Goal: Share content: Share content

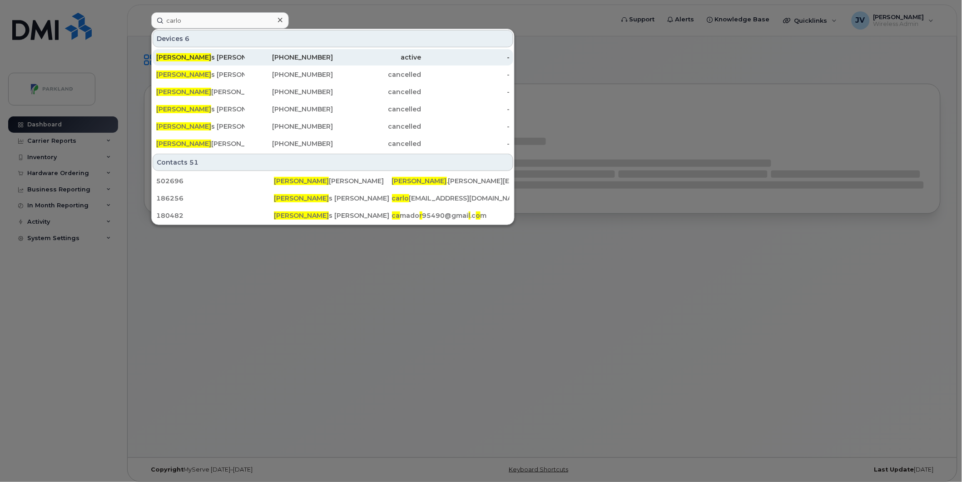
type input "carlo"
click at [188, 56] on div "Carlo s Gonzalez Carmona" at bounding box center [200, 57] width 89 height 9
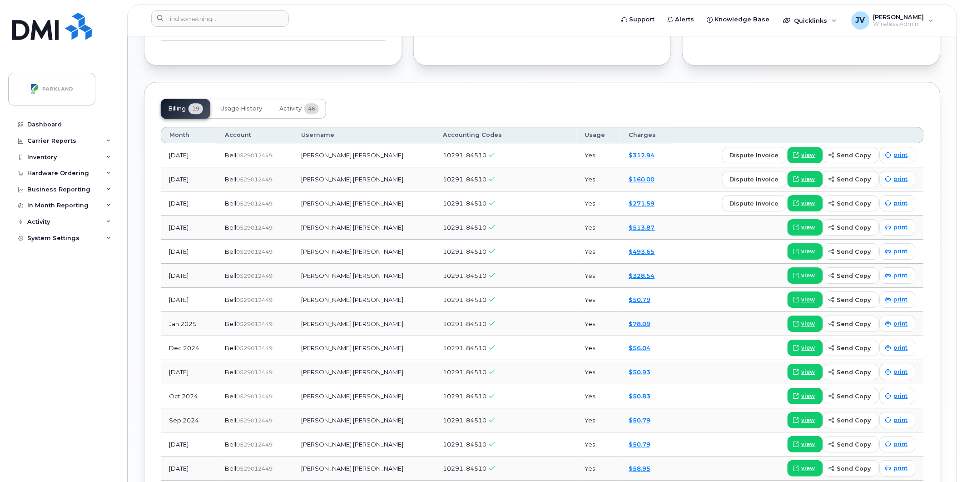
scroll to position [791, 0]
click at [809, 228] on span "view" at bounding box center [809, 227] width 14 height 8
click at [60, 189] on div "Business Reporting" at bounding box center [58, 189] width 63 height 7
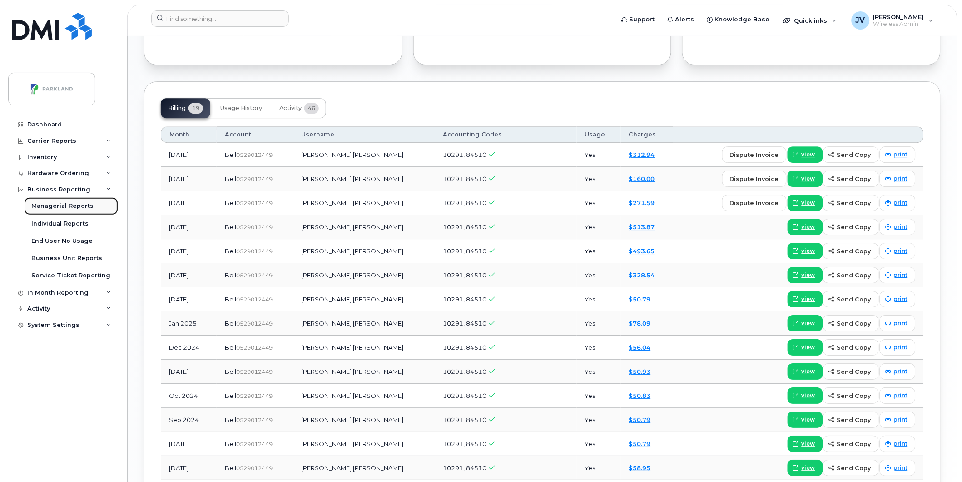
click at [50, 205] on div "Managerial Reports" at bounding box center [62, 206] width 62 height 8
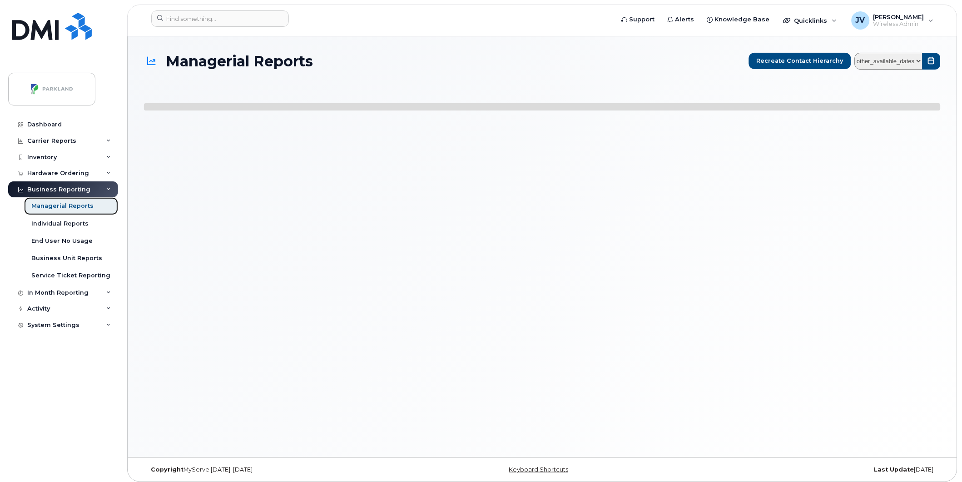
select select
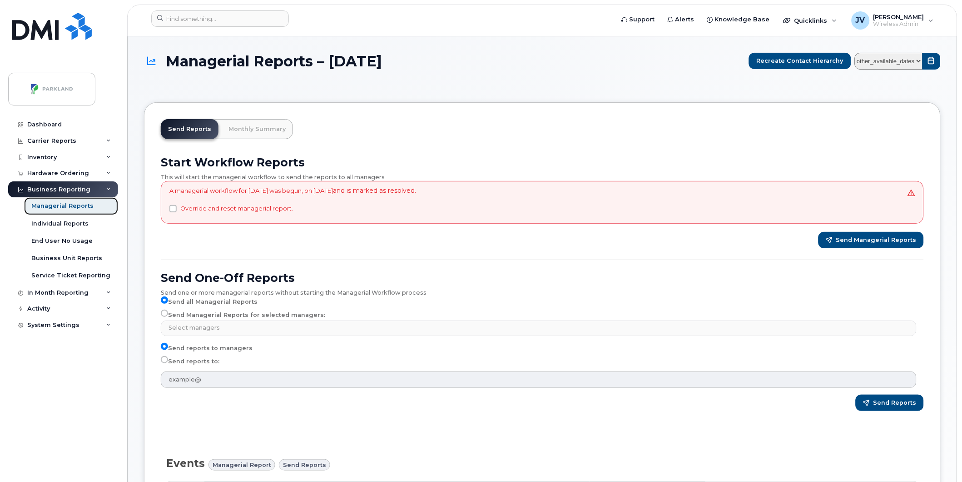
click at [71, 207] on div "Managerial Reports" at bounding box center [62, 206] width 62 height 8
click at [58, 224] on div "Individual Reports" at bounding box center [59, 223] width 57 height 8
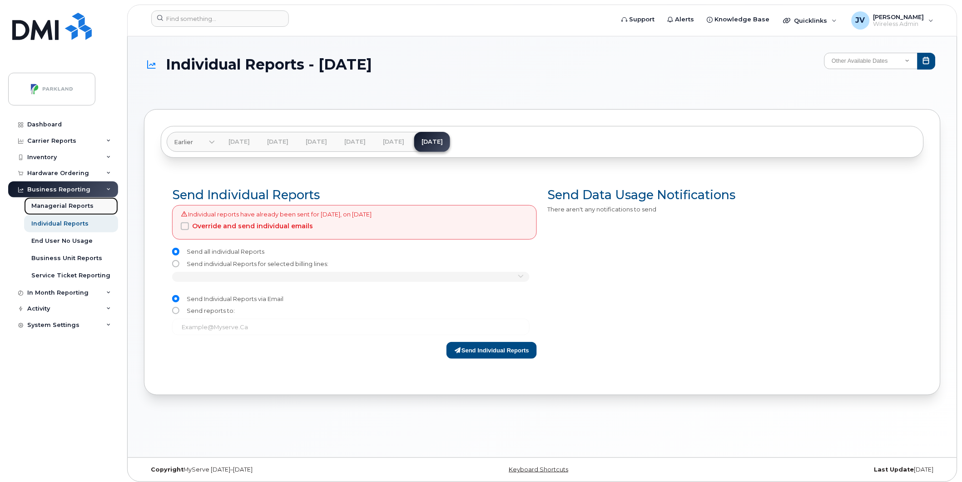
click at [57, 206] on div "Managerial Reports" at bounding box center [62, 206] width 62 height 8
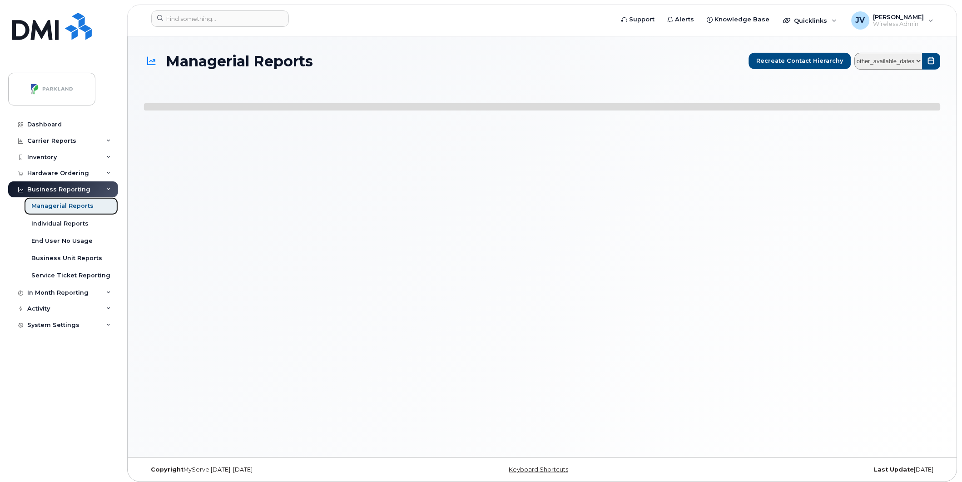
select select
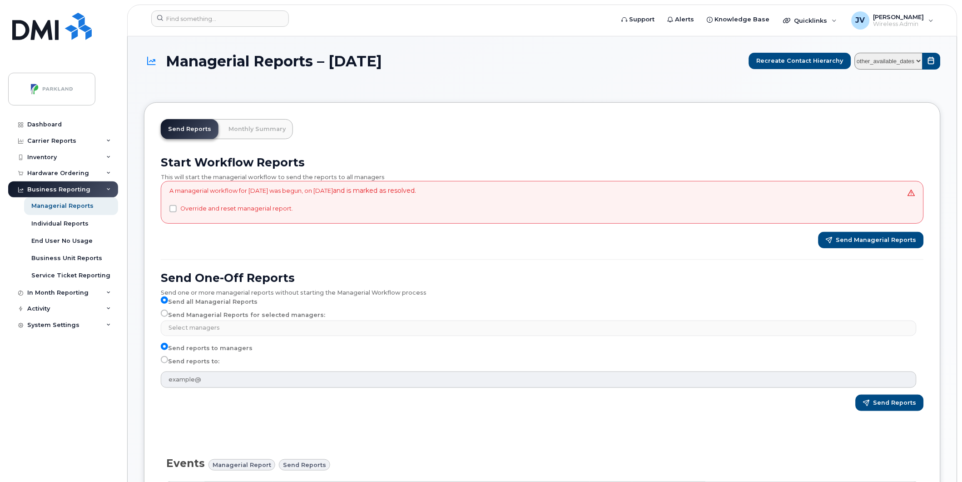
click at [165, 315] on input "Send Managerial Reports for selected managers:" at bounding box center [164, 312] width 7 height 7
radio input "true"
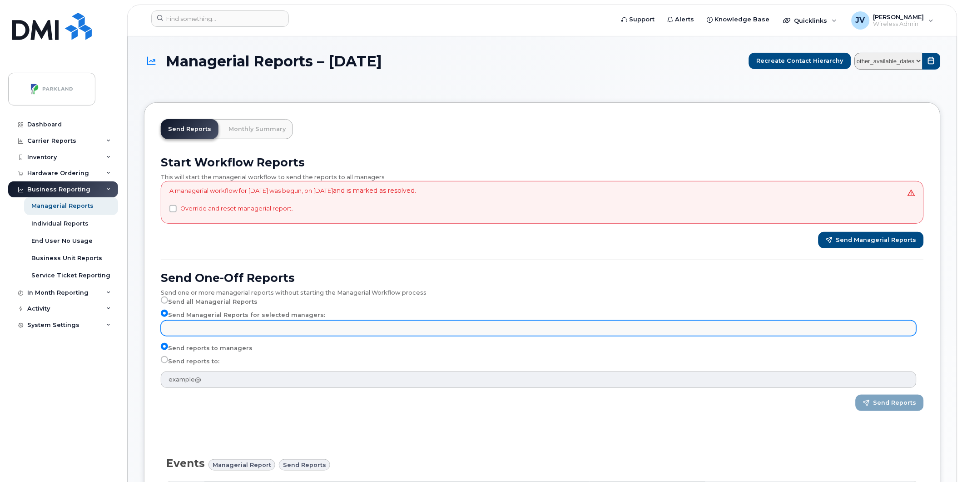
click at [179, 328] on input "text" at bounding box center [540, 327] width 748 height 13
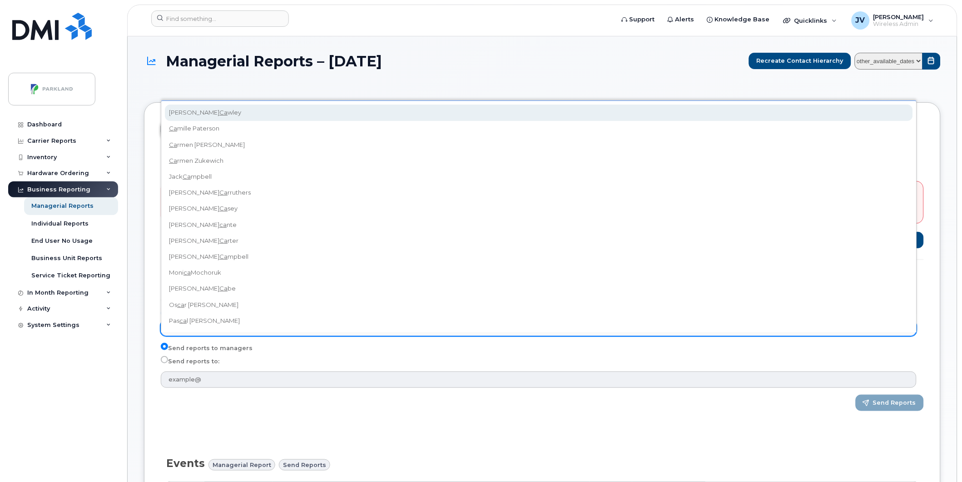
type input "c"
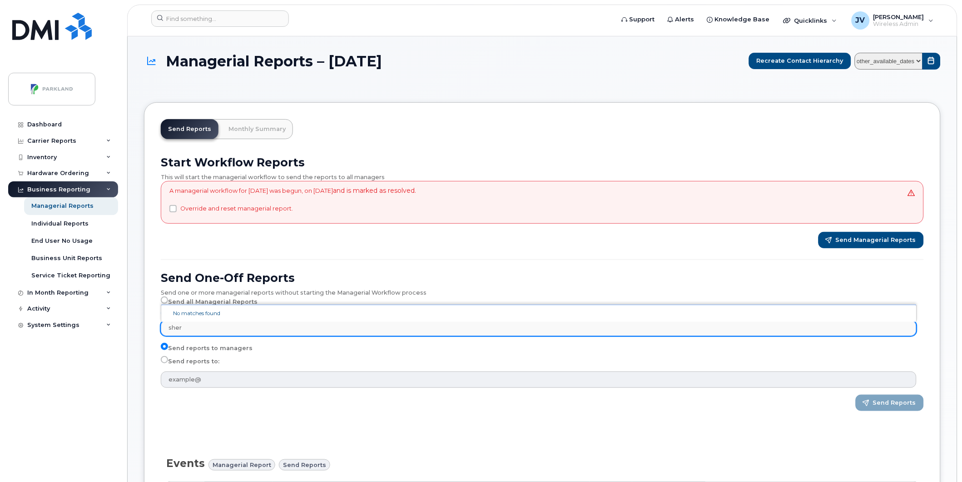
type input "sheri"
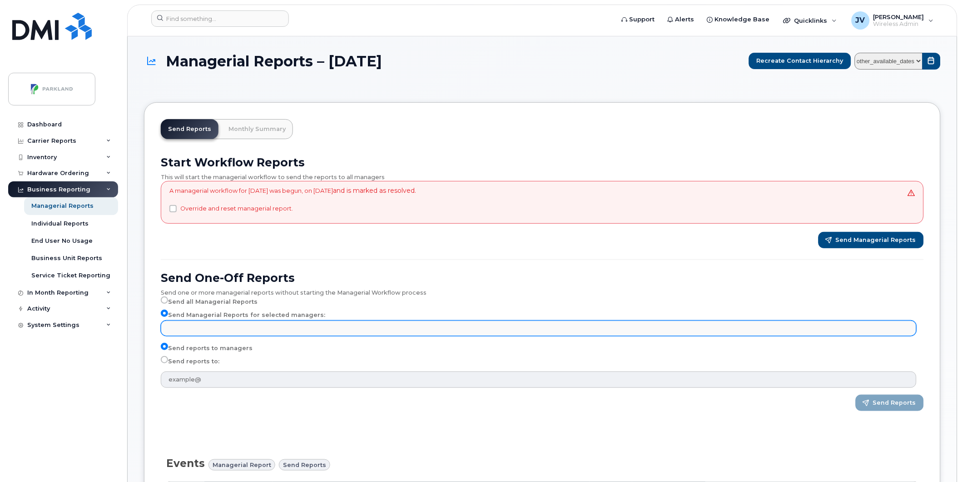
type input "Select managers"
click at [187, 329] on ul "Select managers" at bounding box center [538, 328] width 755 height 15
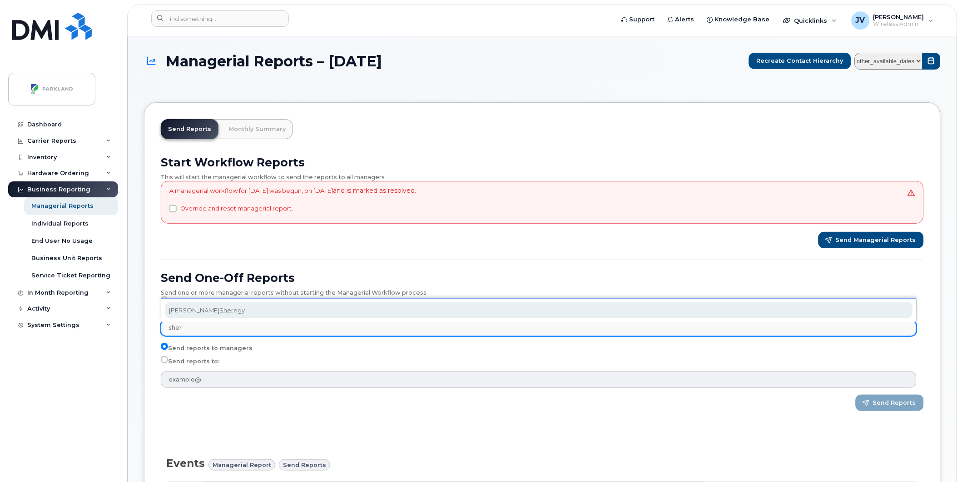
type input "sheri"
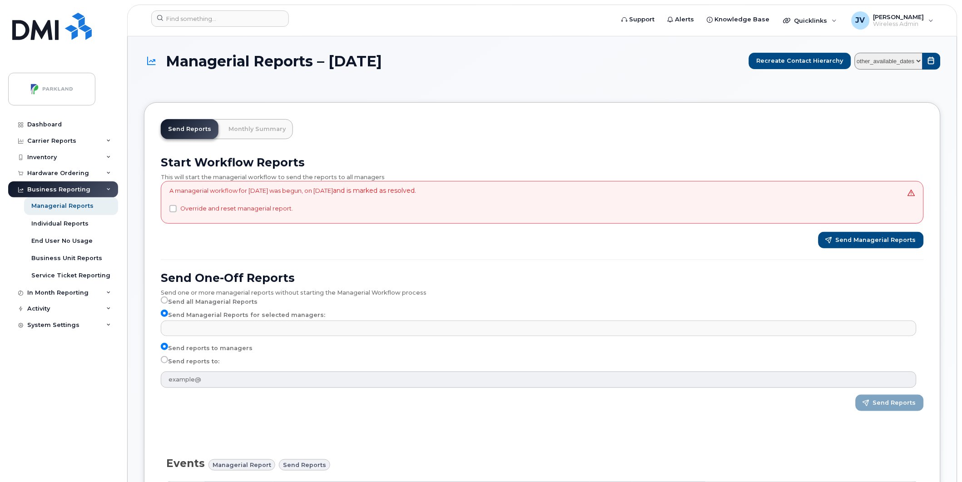
type input "Select managers"
click at [871, 61] on select "other_available_dates August July June May April March February January Decembe…" at bounding box center [889, 61] width 68 height 17
select select "/customer/80564353-1d30-4193-9c65-828740f053ea/reports/abf0b0dc-6a10-11f0-9a88-…"
click at [857, 53] on select "other_available_dates August July June May April March February January Decembe…" at bounding box center [889, 61] width 68 height 17
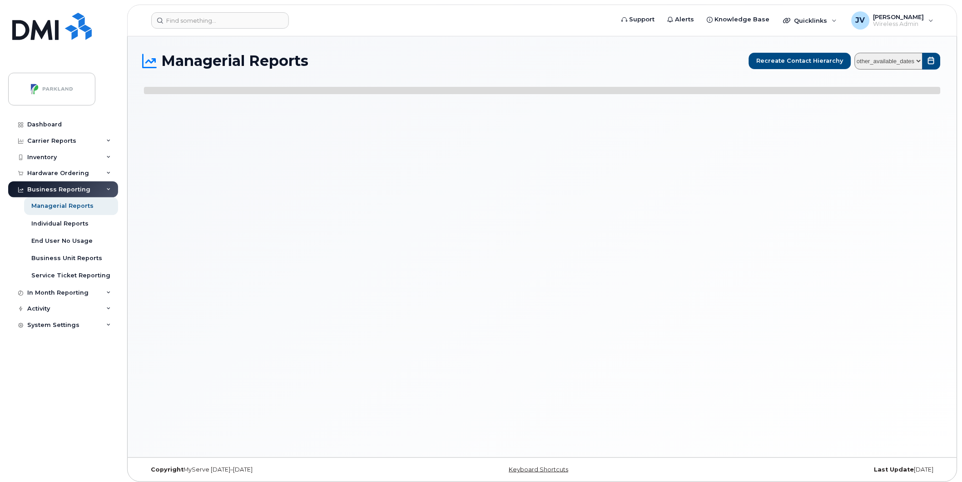
select select
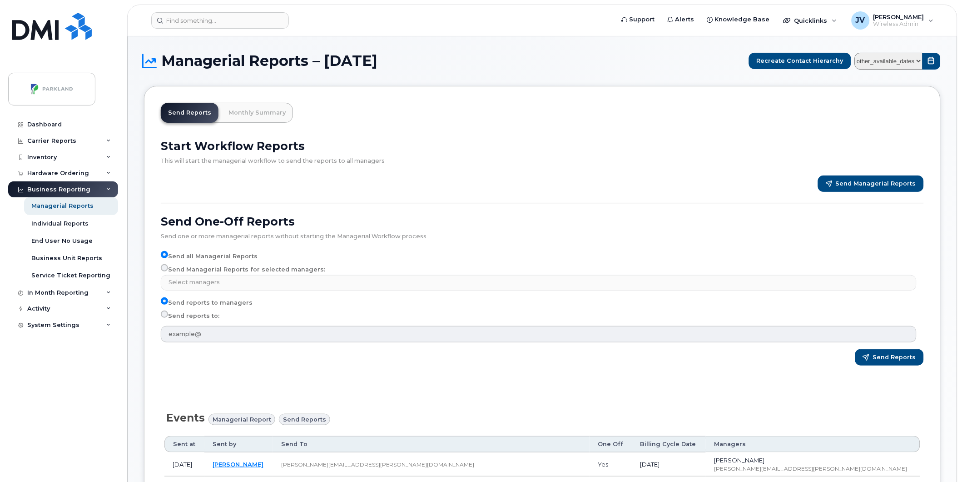
click at [164, 267] on input "Send Managerial Reports for selected managers:" at bounding box center [164, 267] width 7 height 7
radio input "true"
click at [163, 267] on input "Send Managerial Reports for selected managers:" at bounding box center [164, 267] width 7 height 7
click at [165, 268] on input "Send Managerial Reports for selected managers:" at bounding box center [164, 267] width 7 height 7
click at [165, 266] on input "Send Managerial Reports for selected managers:" at bounding box center [164, 267] width 7 height 7
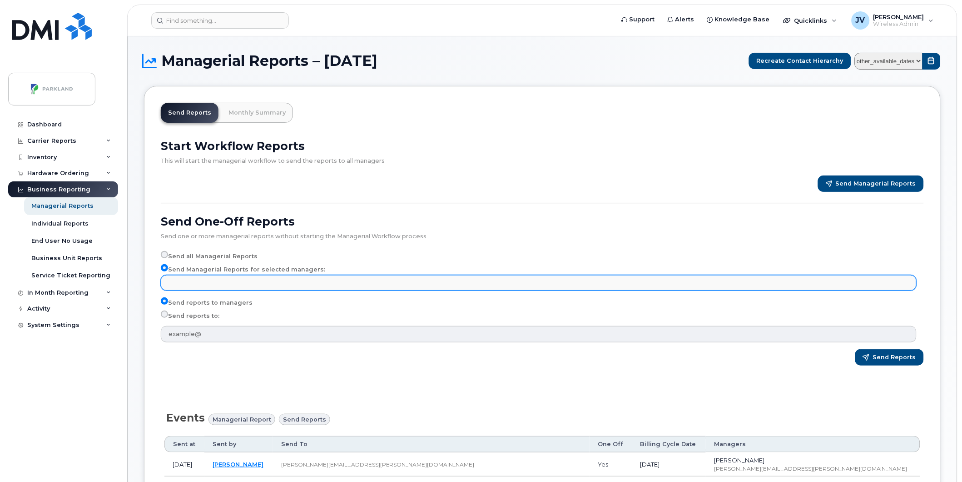
click at [192, 280] on input "text" at bounding box center [540, 282] width 748 height 13
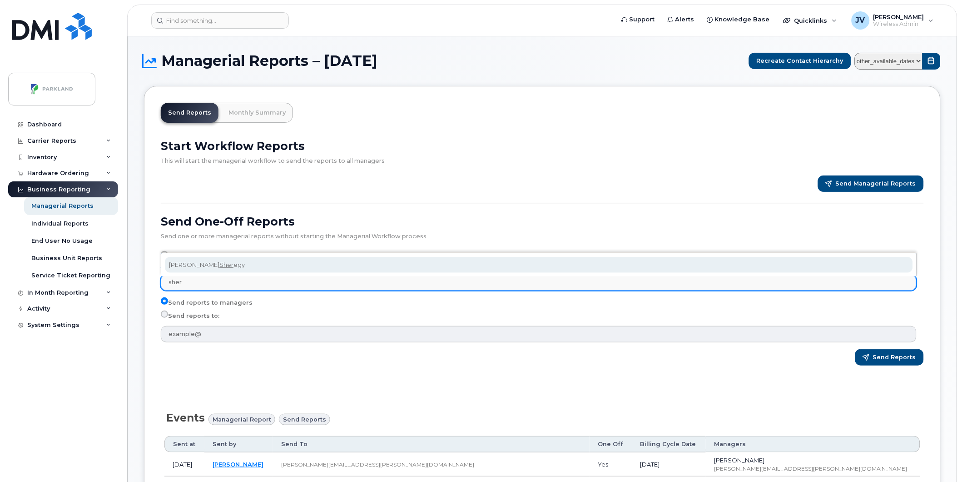
type input "sheri"
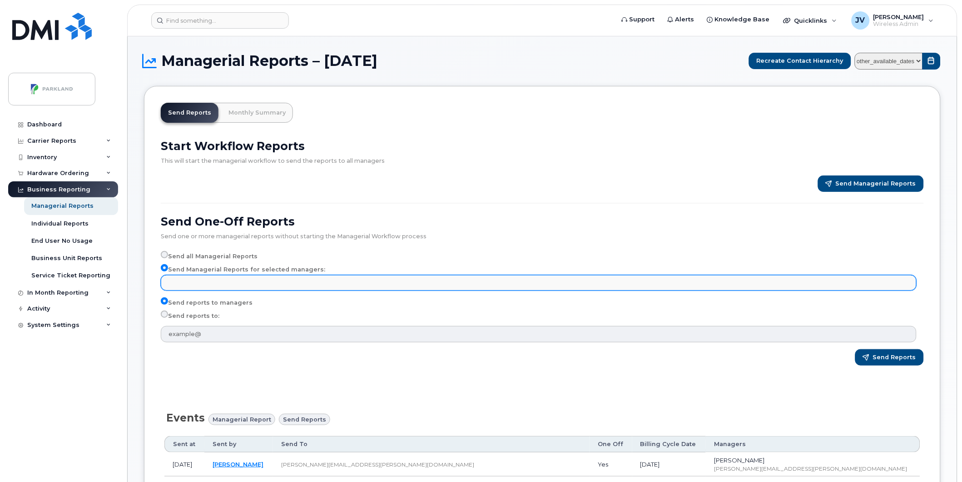
click at [173, 280] on input "text" at bounding box center [170, 282] width 9 height 13
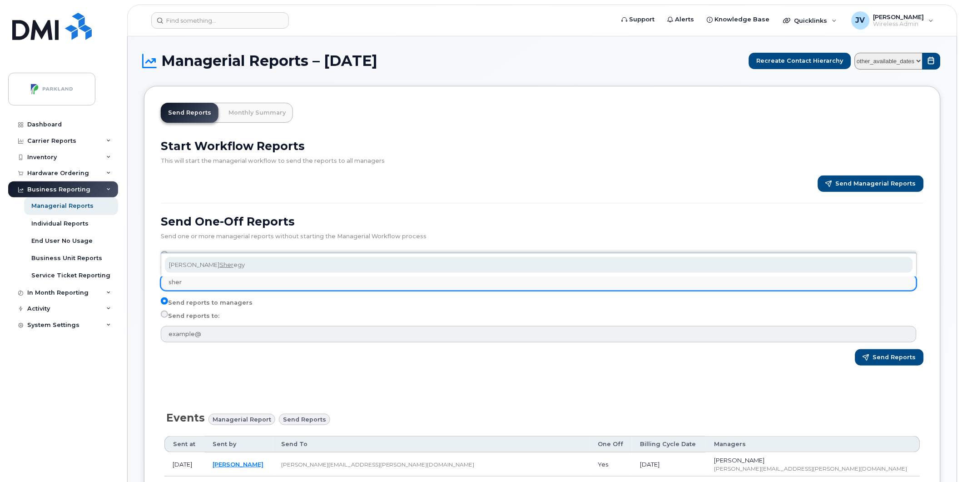
type input "sheri"
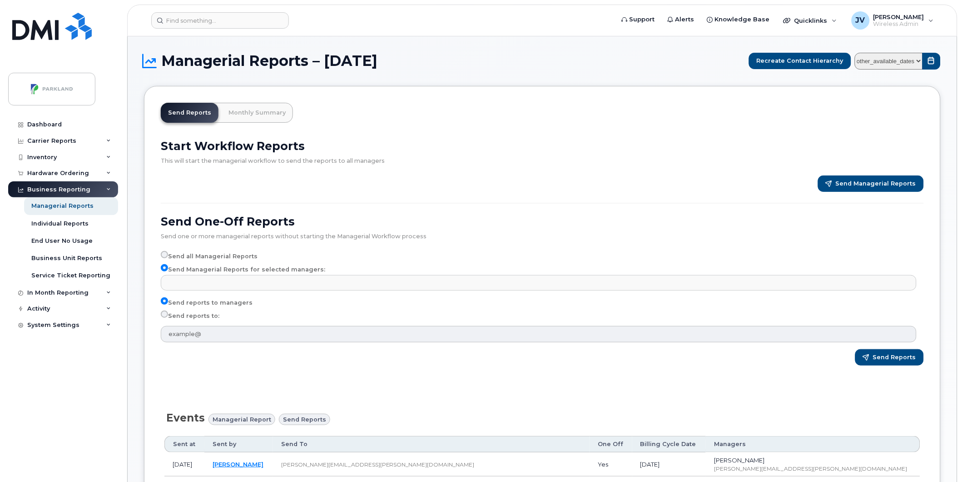
type input "Select managers"
click at [353, 200] on div "Start Workflow Reports This will start the managerial workflow to send the repo…" at bounding box center [542, 256] width 774 height 244
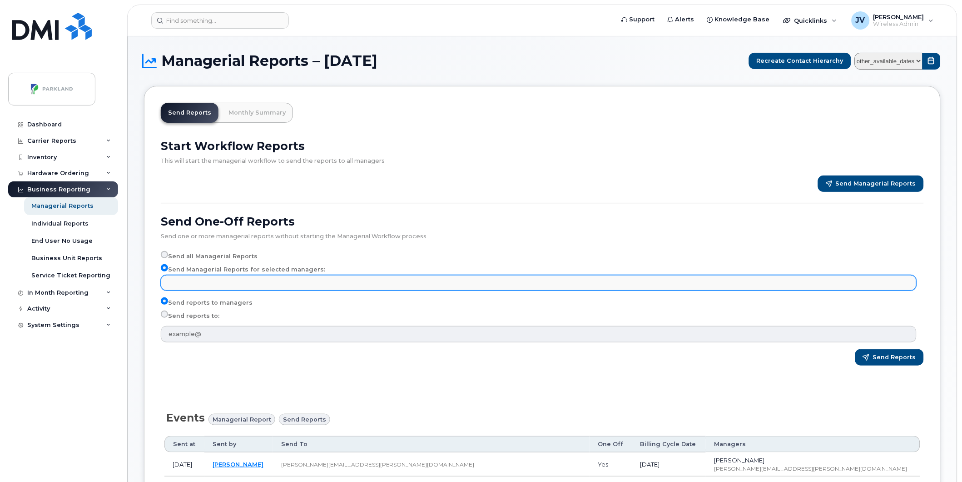
click at [232, 283] on input "text" at bounding box center [540, 282] width 748 height 13
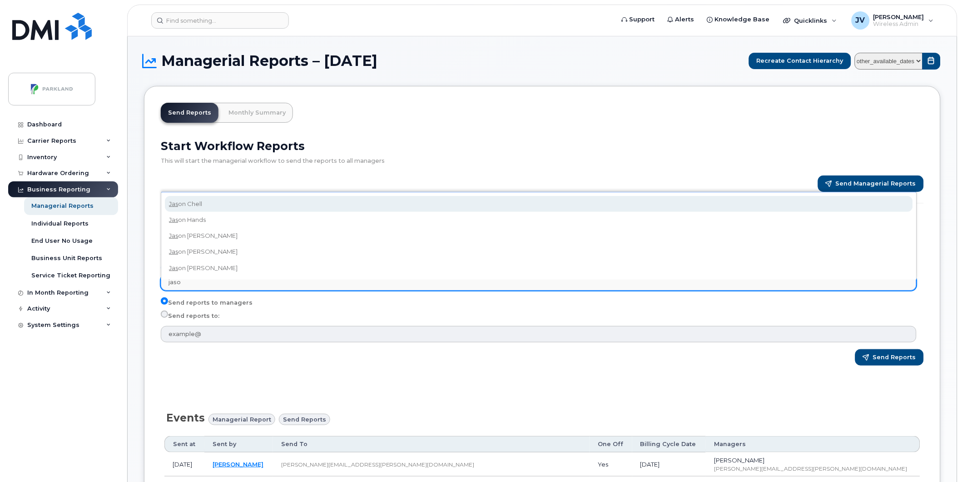
type input "jason"
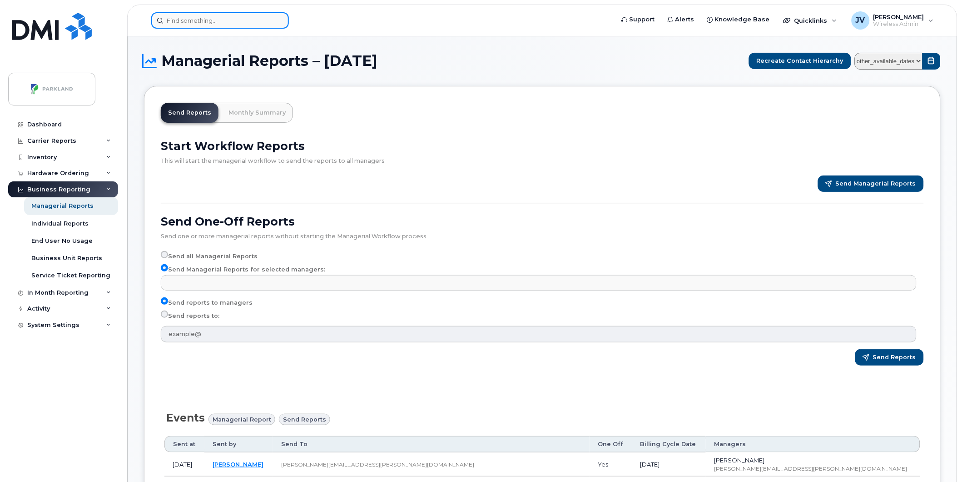
type input "Select managers"
click at [215, 23] on input at bounding box center [220, 20] width 138 height 16
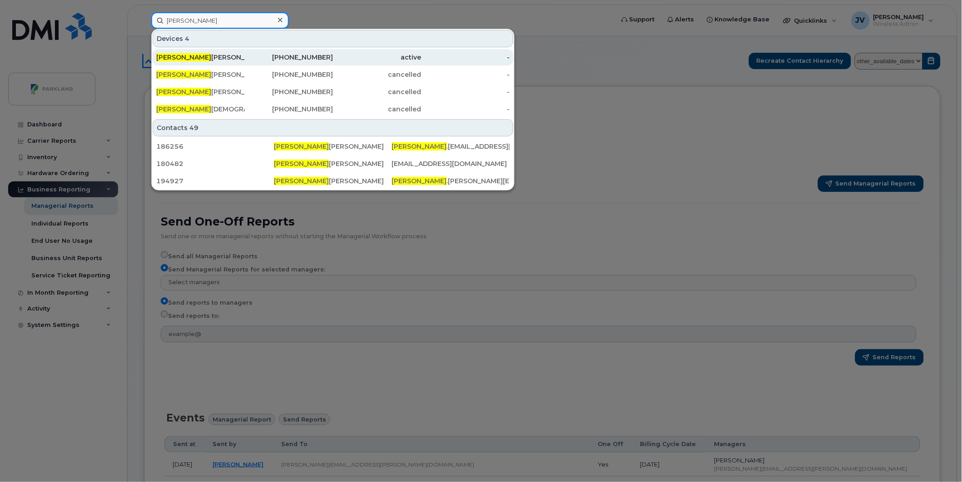
type input "carlos"
click at [209, 55] on div "Carlos Gonzalez Carmona" at bounding box center [200, 57] width 89 height 9
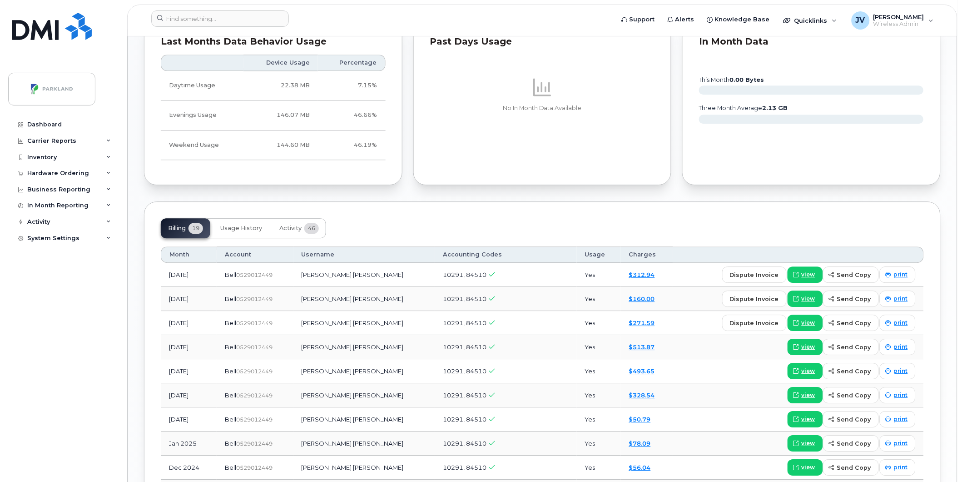
scroll to position [673, 0]
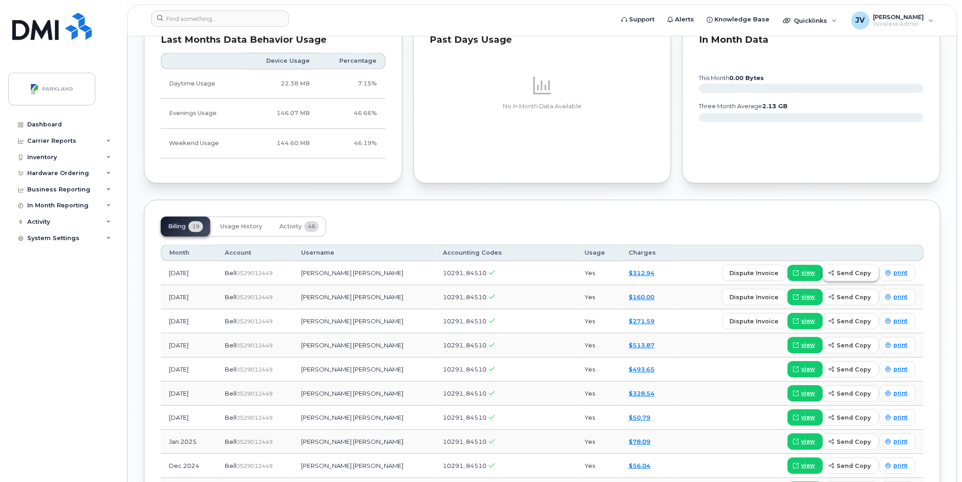
click at [854, 273] on span "send copy" at bounding box center [854, 272] width 34 height 9
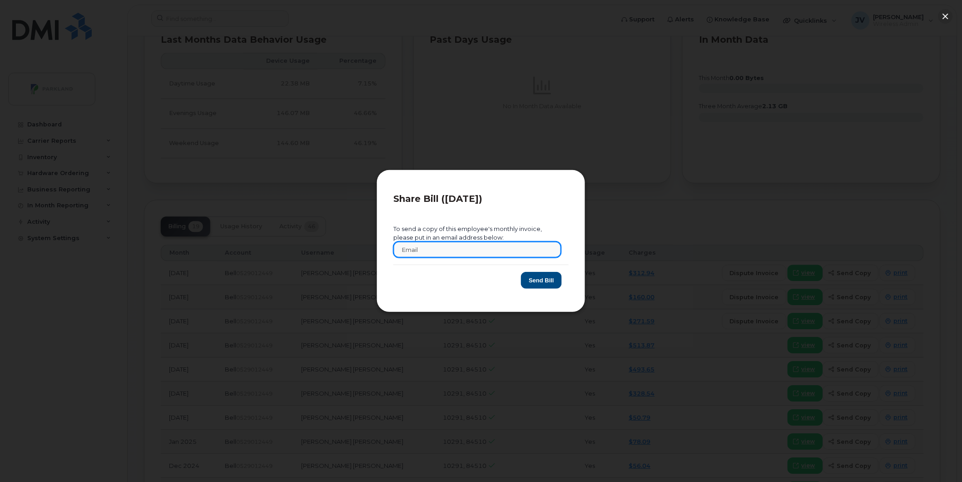
click at [427, 248] on input "text" at bounding box center [477, 249] width 168 height 16
click at [440, 248] on input "sher" at bounding box center [477, 249] width 168 height 16
click at [269, 252] on div "Share Bill (2025-08-01) To send a copy of this employee's monthly invoice, plea…" at bounding box center [481, 241] width 962 height 482
paste input "Sheri.Rouse@parkland.ca"
type input "Sheri.Rouse@parkland.ca"
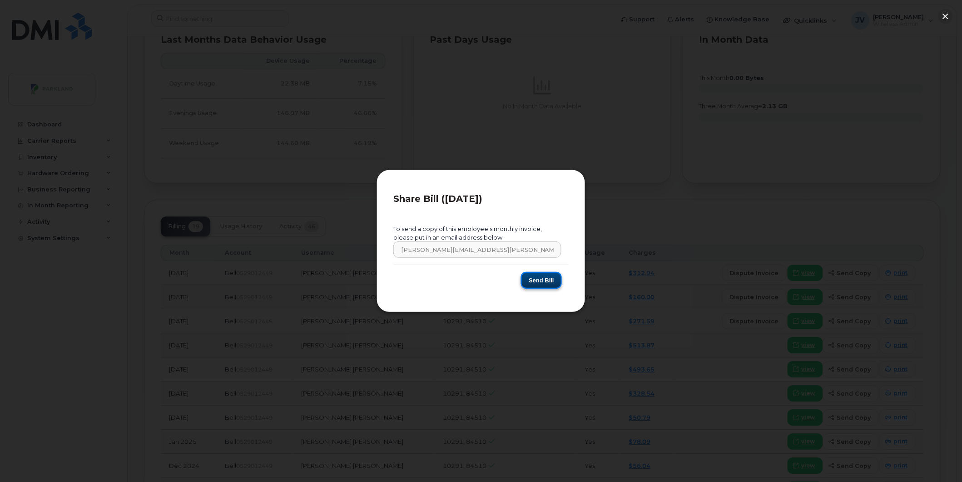
click at [538, 280] on button "Send Bill" at bounding box center [541, 280] width 41 height 17
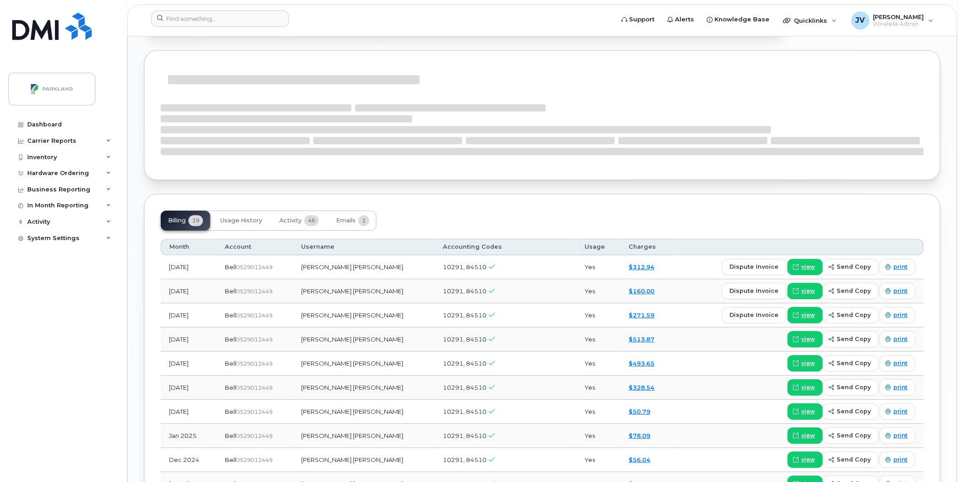
scroll to position [690, 0]
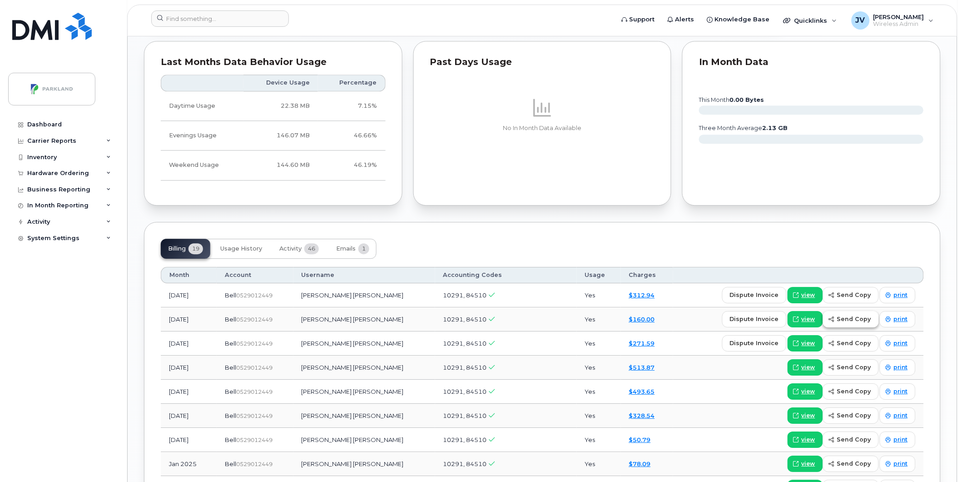
click at [847, 318] on span "send copy" at bounding box center [854, 318] width 34 height 9
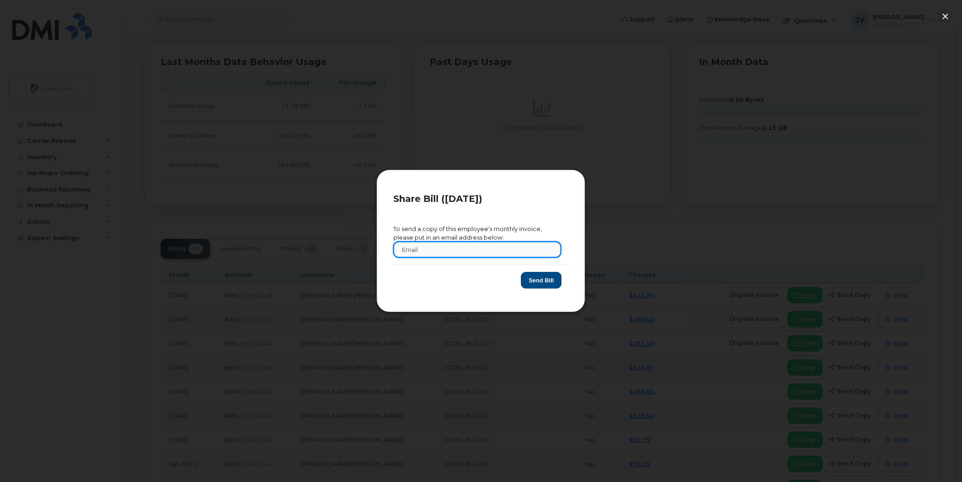
click at [431, 250] on input "text" at bounding box center [477, 249] width 168 height 16
paste input "Sheri.Rouse@parkland.ca"
type input "Sheri.Rouse@parkland.ca"
click at [549, 278] on button "Send Bill" at bounding box center [541, 280] width 41 height 17
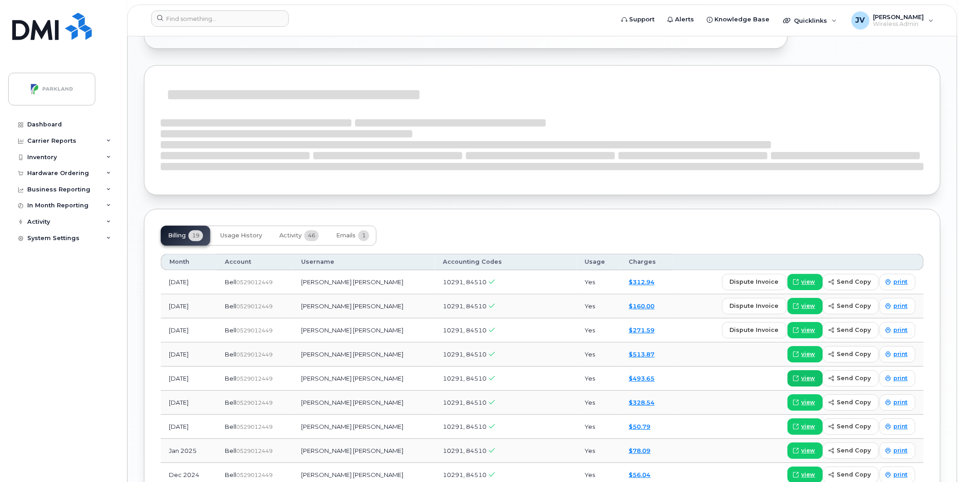
scroll to position [715, 0]
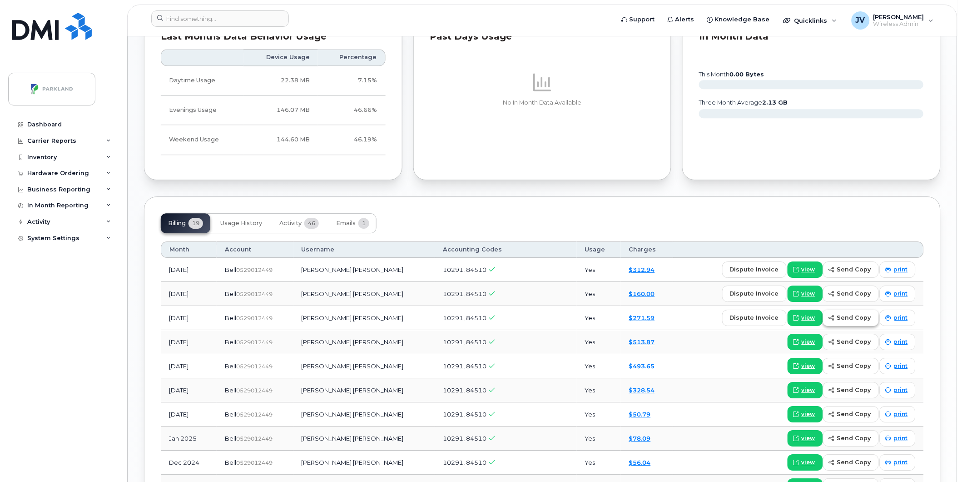
click at [845, 317] on span "send copy" at bounding box center [854, 317] width 34 height 9
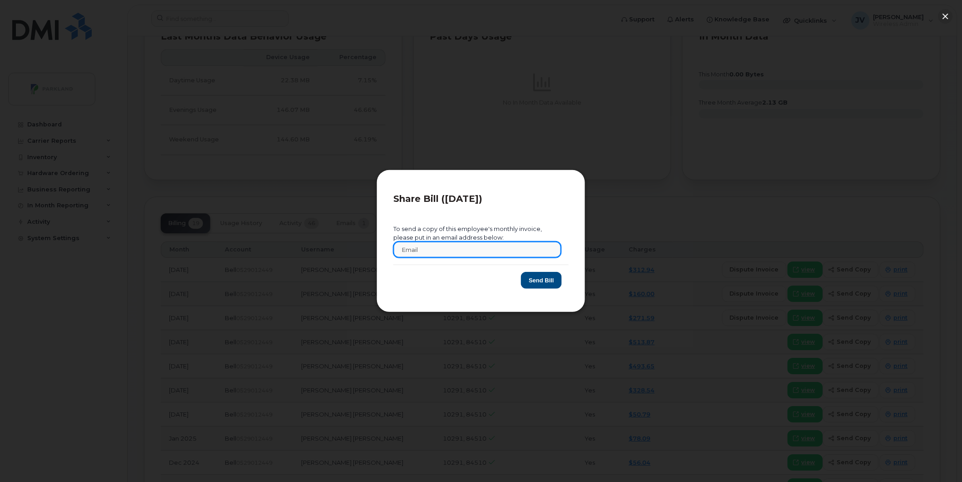
click at [427, 247] on input "text" at bounding box center [477, 249] width 168 height 16
paste input "[PERSON_NAME][EMAIL_ADDRESS][PERSON_NAME][DOMAIN_NAME]"
type input "[PERSON_NAME][EMAIL_ADDRESS][PERSON_NAME][DOMAIN_NAME]"
click at [543, 281] on button "Send Bill" at bounding box center [541, 280] width 41 height 17
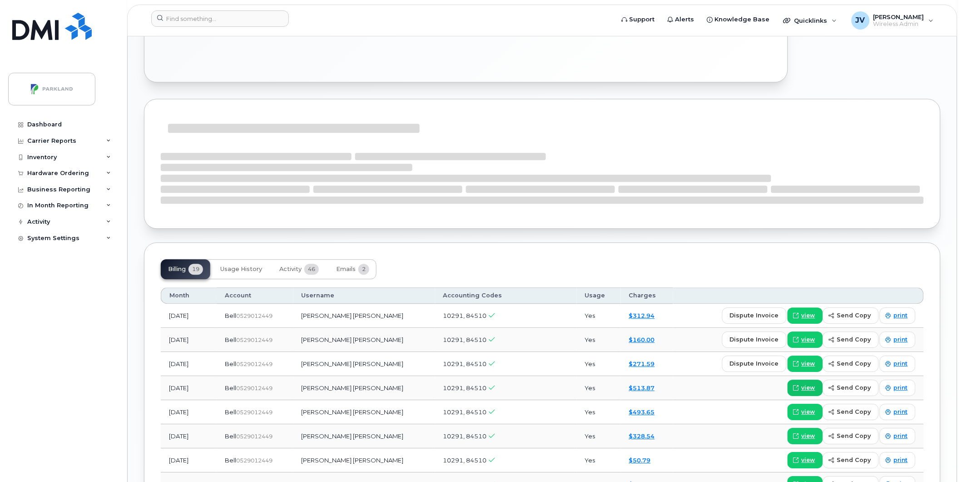
scroll to position [633, 0]
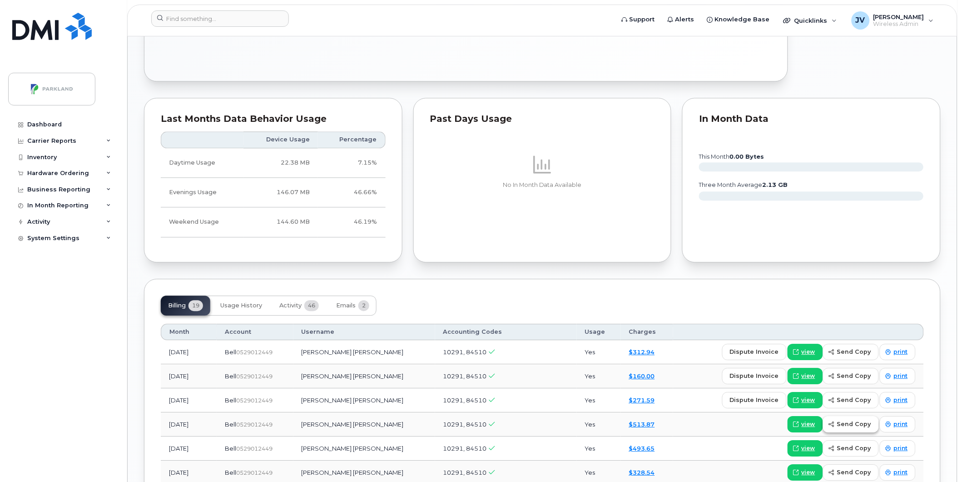
click at [848, 426] on span "send copy" at bounding box center [854, 423] width 34 height 9
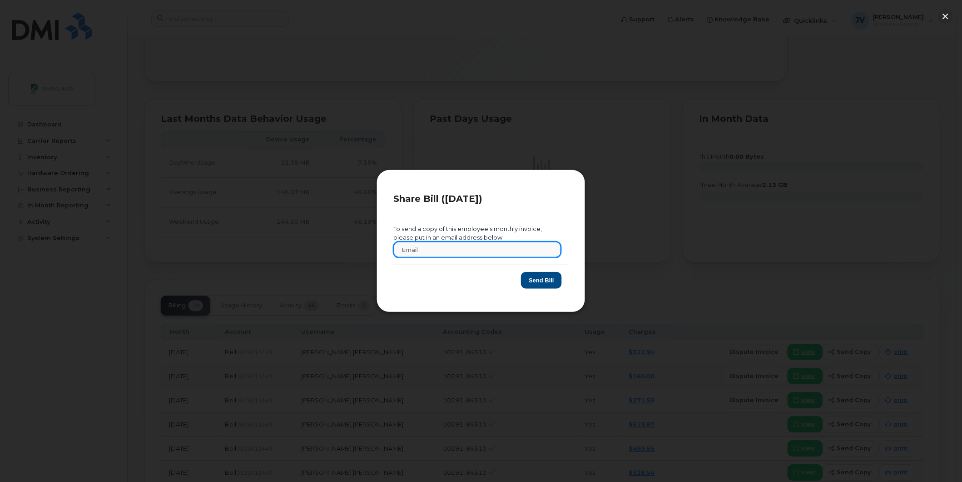
click at [416, 245] on input "text" at bounding box center [477, 249] width 168 height 16
paste input "[PERSON_NAME][EMAIL_ADDRESS][PERSON_NAME][DOMAIN_NAME]"
type input "[PERSON_NAME][EMAIL_ADDRESS][PERSON_NAME][DOMAIN_NAME]"
click at [544, 279] on button "Send Bill" at bounding box center [541, 280] width 41 height 17
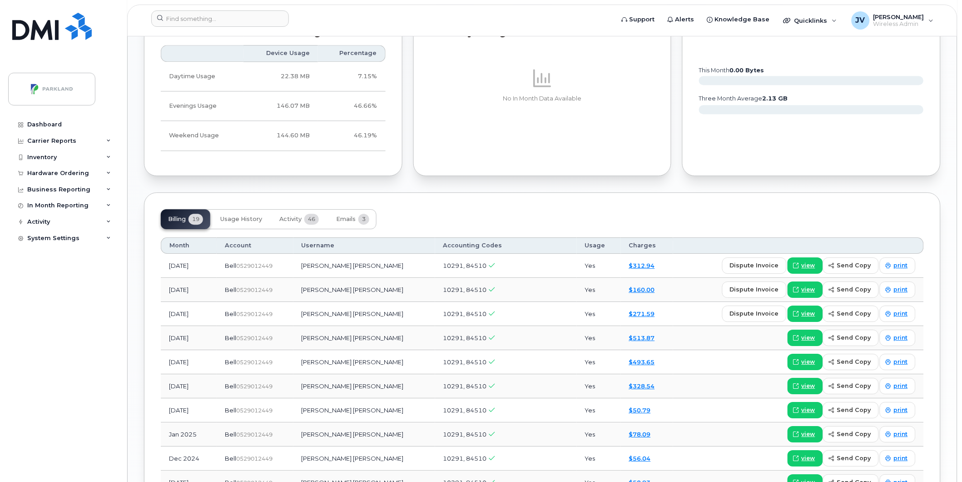
scroll to position [723, 0]
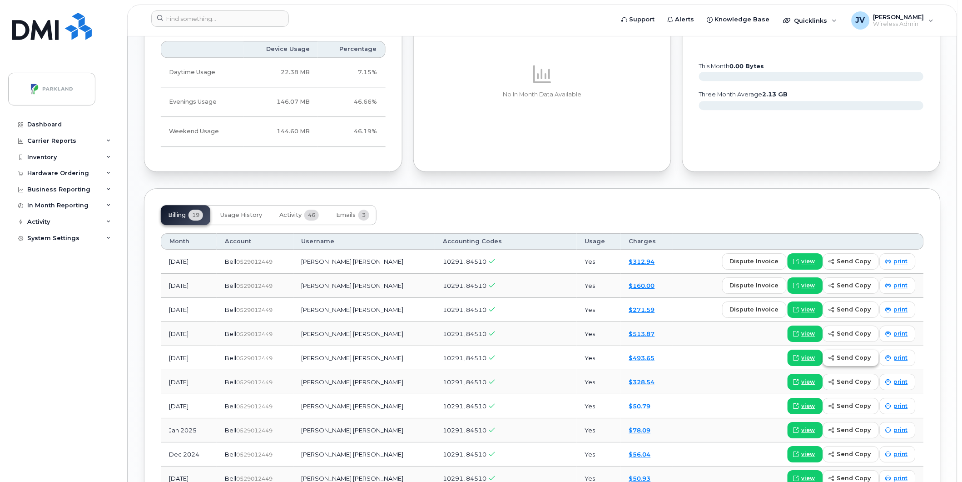
drag, startPoint x: 853, startPoint y: 358, endPoint x: 306, endPoint y: 341, distance: 547.2
click at [853, 358] on span "send copy" at bounding box center [854, 357] width 34 height 9
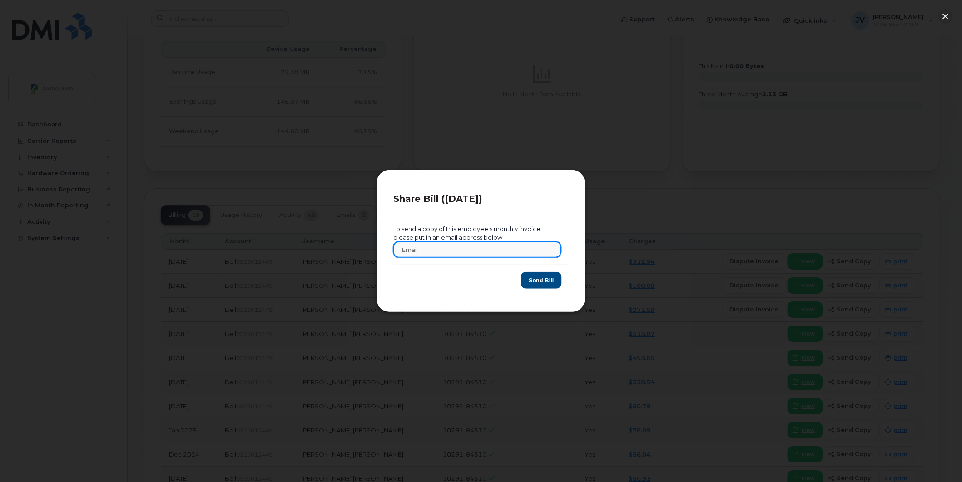
click at [422, 249] on input "text" at bounding box center [477, 249] width 168 height 16
paste input "[PERSON_NAME][EMAIL_ADDRESS][PERSON_NAME][DOMAIN_NAME]"
type input "[PERSON_NAME][EMAIL_ADDRESS][PERSON_NAME][DOMAIN_NAME]"
click at [545, 280] on button "Send Bill" at bounding box center [541, 280] width 41 height 17
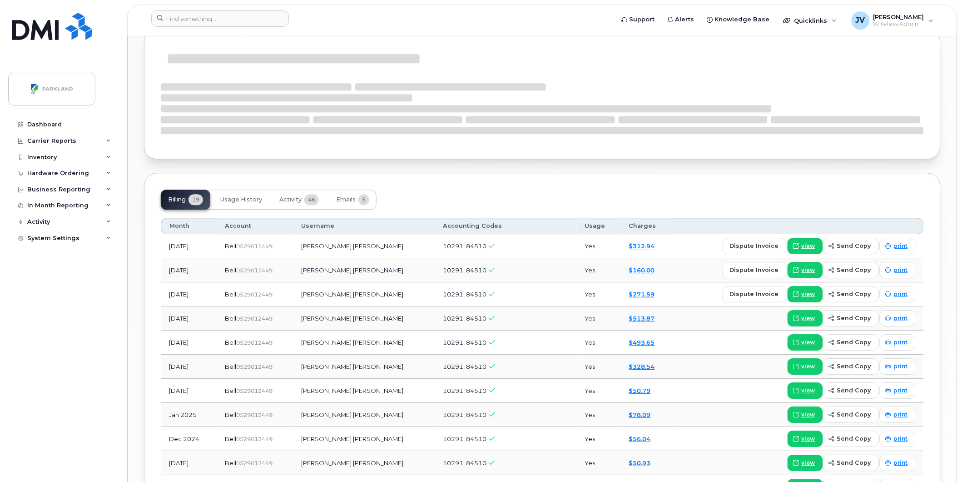
scroll to position [715, 0]
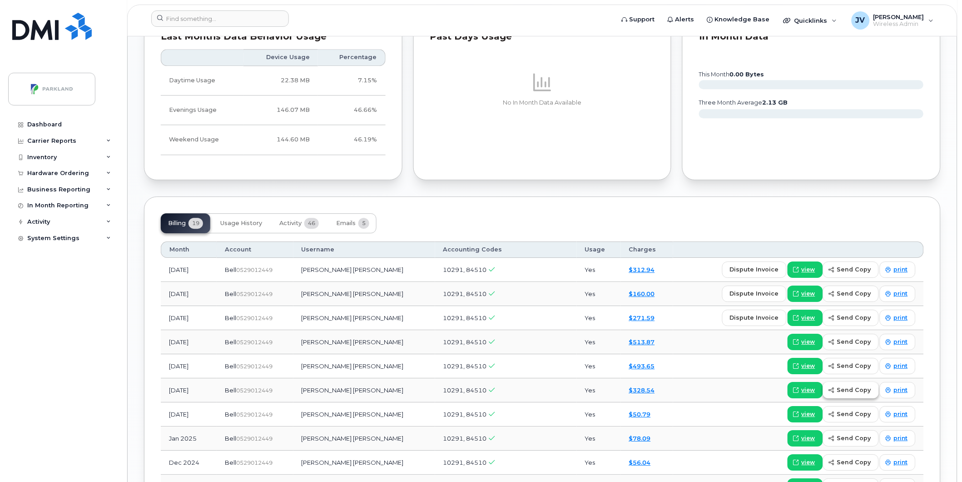
click at [853, 390] on span "send copy" at bounding box center [854, 389] width 34 height 9
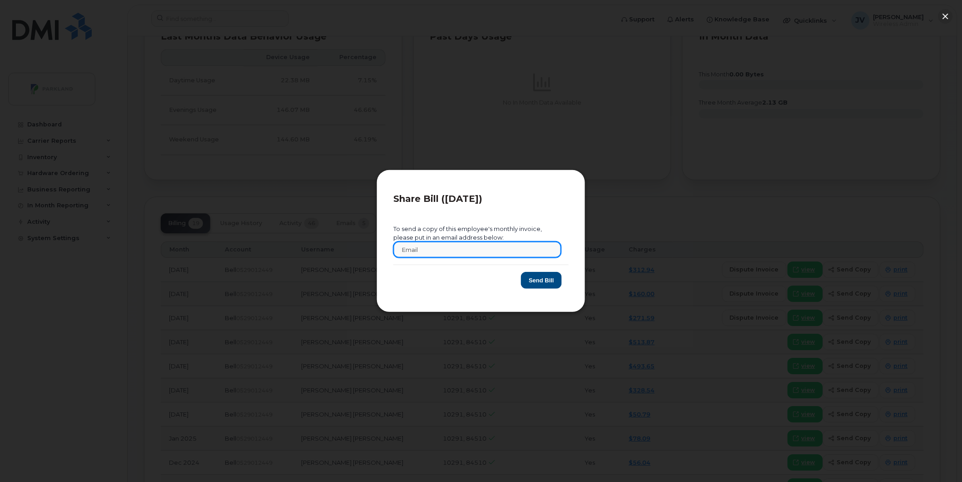
click at [423, 251] on input "text" at bounding box center [477, 249] width 168 height 16
paste input "Sheri.Rouse@parkland.ca"
type input "Sheri.Rouse@parkland.ca"
click at [546, 277] on button "Send Bill" at bounding box center [541, 280] width 41 height 17
